Goal: Task Accomplishment & Management: Complete application form

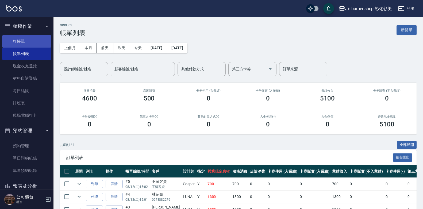
click at [19, 44] on link "打帳單" at bounding box center [26, 41] width 49 height 12
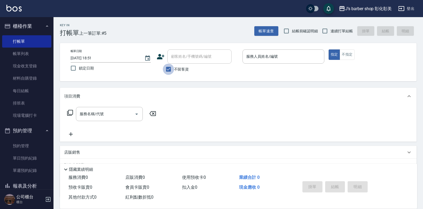
click at [172, 72] on input "不留客資" at bounding box center [168, 69] width 11 height 11
click at [173, 70] on input "不留客資" at bounding box center [168, 69] width 11 height 11
checkbox input "true"
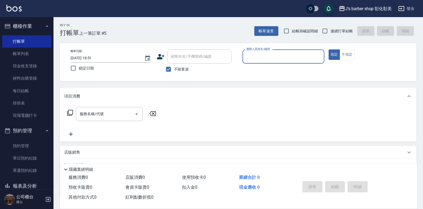
click at [354, 49] on div "帳單日期 [DATE] 18:51 鎖定日期 顧客姓名/手機號碼/編號 顧客姓名/手機號碼/編號 不留客資 服務人員姓名/編號 服務人員姓名/編號 指定 不指定" at bounding box center [238, 62] width 357 height 38
drag, startPoint x: 350, startPoint y: 55, endPoint x: 272, endPoint y: 61, distance: 78.8
click at [350, 56] on button "不指定" at bounding box center [347, 54] width 15 height 10
click at [278, 58] on input "服務人員姓名/編號" at bounding box center [283, 56] width 77 height 9
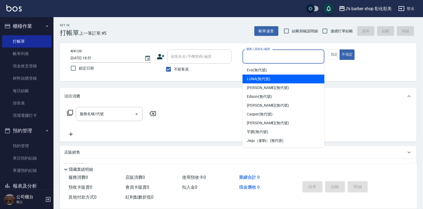
click at [260, 77] on span "LUNA (無代號)" at bounding box center [259, 79] width 24 height 6
type input "LUNA(無代號)"
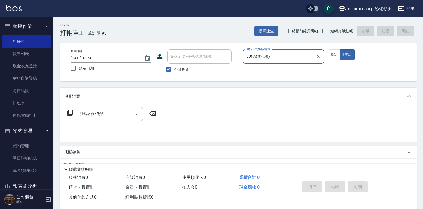
click at [108, 114] on input "服務名稱/代號" at bounding box center [105, 113] width 54 height 9
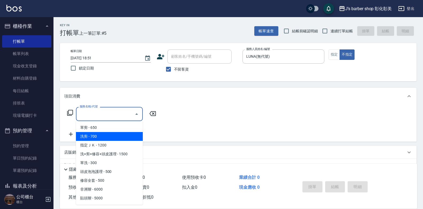
click at [117, 139] on span "洗剪 - 700" at bounding box center [109, 136] width 67 height 9
type input "洗剪(101)"
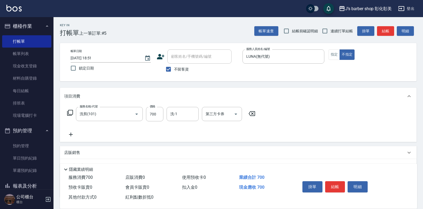
click at [164, 115] on div "服務名稱/代號 洗剪(101) 服務名稱/代號 價格 700 價格 洗-1 洗-1 第三方卡券 第三方卡券" at bounding box center [161, 114] width 194 height 14
click at [163, 115] on input "700" at bounding box center [154, 114] width 17 height 14
type input "800"
click at [191, 113] on input "洗-1" at bounding box center [182, 113] width 27 height 9
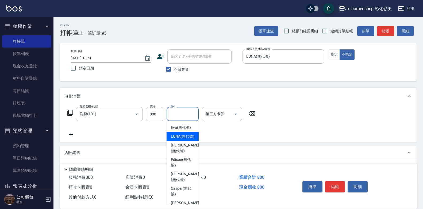
click at [183, 139] on span "LUNA (無代號)" at bounding box center [183, 137] width 24 height 6
type input "LUNA(無代號)"
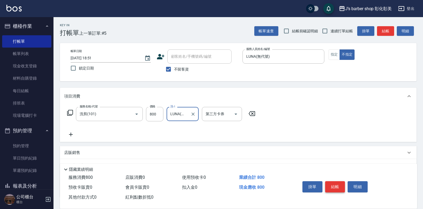
click at [333, 186] on button "結帳" at bounding box center [335, 186] width 20 height 11
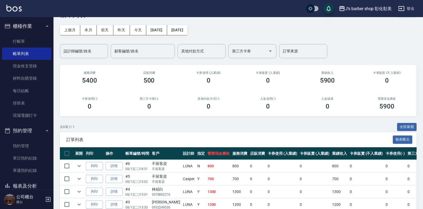
scroll to position [27, 0]
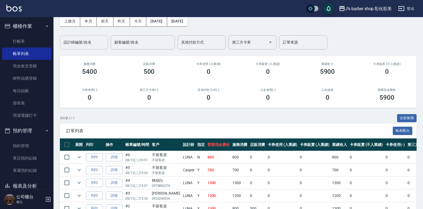
click at [103, 38] on input "設計師編號/姓名" at bounding box center [83, 42] width 43 height 9
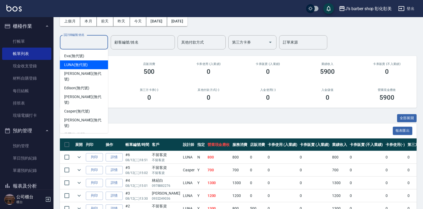
click at [91, 63] on div "LUNA (無代號)" at bounding box center [84, 64] width 48 height 9
type input "LUNA(無代號)"
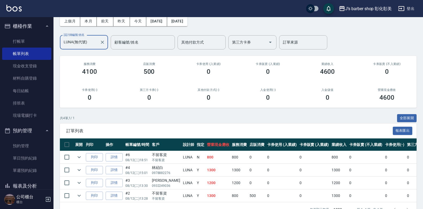
scroll to position [45, 0]
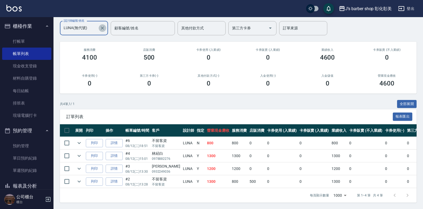
click at [101, 25] on icon "Clear" at bounding box center [102, 27] width 5 height 5
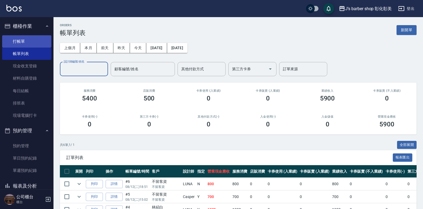
click at [16, 36] on link "打帳單" at bounding box center [26, 41] width 49 height 12
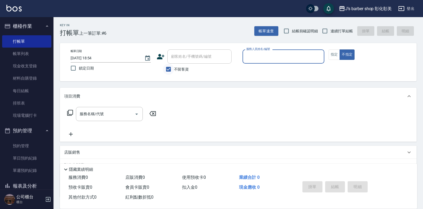
click at [170, 66] on input "不留客資" at bounding box center [168, 69] width 11 height 11
checkbox input "false"
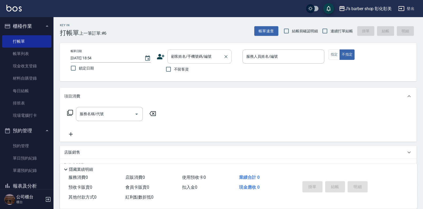
click at [184, 57] on div "顧客姓名/手機號碼/編號 顧客姓名/手機號碼/編號" at bounding box center [199, 56] width 64 height 14
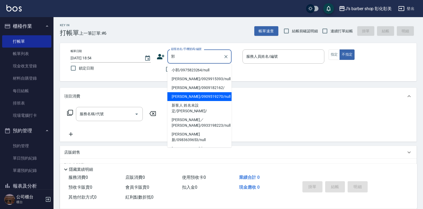
click at [207, 95] on li "[PERSON_NAME]/0909519270/null" at bounding box center [199, 96] width 64 height 9
click at [207, 95] on div "項目消費" at bounding box center [235, 97] width 342 height 6
type input "[PERSON_NAME]/0909519270/null"
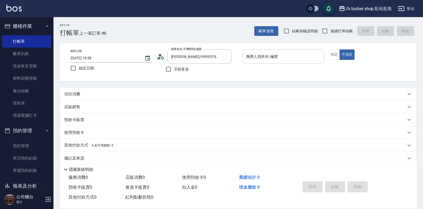
click at [268, 57] on input "服務人員姓名/編號" at bounding box center [283, 56] width 77 height 9
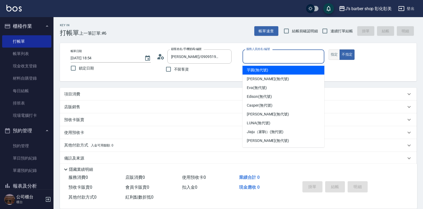
click at [339, 54] on button "指定" at bounding box center [335, 54] width 12 height 10
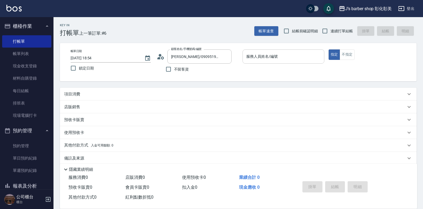
click at [298, 56] on input "服務人員姓名/編號" at bounding box center [283, 56] width 77 height 9
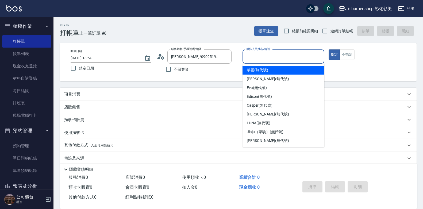
click at [273, 70] on div "芋圓 (無代號)" at bounding box center [284, 70] width 82 height 9
type input "芋圓(無代號)"
click at [273, 70] on div "帳單日期 [DATE] 18:54 鎖定日期 顧客姓名/手機號碼/編號 [PERSON_NAME]/0909519270/null 顧客姓名/手機號碼/編號 …" at bounding box center [238, 61] width 344 height 25
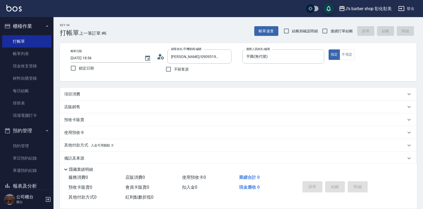
click at [69, 94] on p "項目消費" at bounding box center [72, 94] width 16 height 6
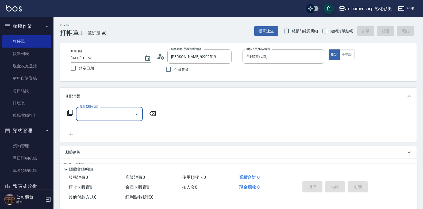
click at [92, 109] on div "服務名稱/代號" at bounding box center [109, 114] width 67 height 14
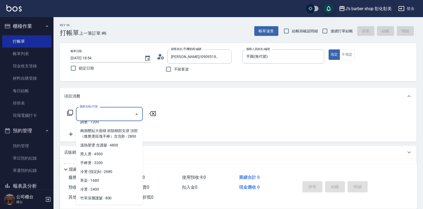
scroll to position [45, 0]
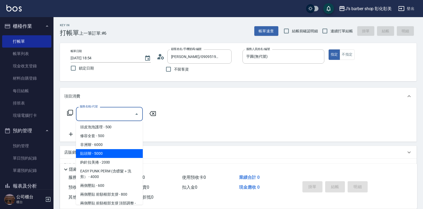
click at [108, 151] on span "貼頭辮 - 5000" at bounding box center [109, 153] width 67 height 9
type input "貼頭辮(302)"
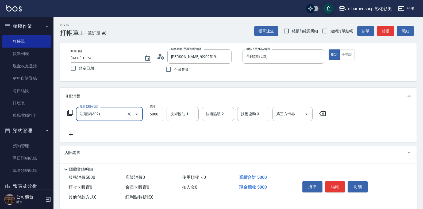
click at [153, 116] on input "5000" at bounding box center [154, 114] width 17 height 14
type input "4500"
click at [335, 188] on button "結帳" at bounding box center [335, 186] width 20 height 11
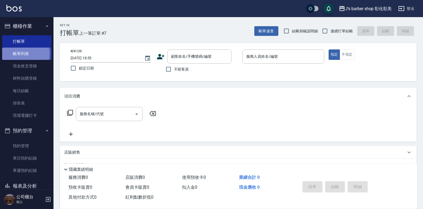
click at [19, 54] on link "帳單列表" at bounding box center [26, 54] width 49 height 12
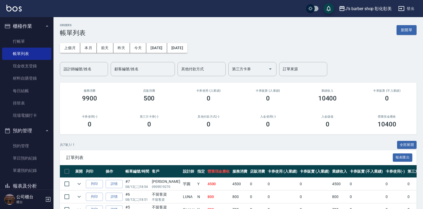
click at [372, 48] on div "上個月 本月 [DATE] [DATE] [DATE] [DATE] [DATE] 設計師編號/姓名 設計師編號/姓名 顧客編號/姓名 顧客編號/姓名 其他付…" at bounding box center [238, 57] width 357 height 40
